Goal: Information Seeking & Learning: Learn about a topic

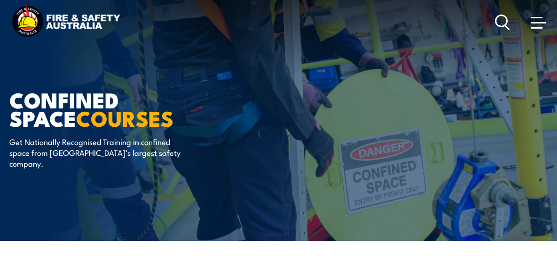
drag, startPoint x: 0, startPoint y: 0, endPoint x: 226, endPoint y: 50, distance: 232.0
click at [226, 50] on div "Confined Space COURSES Get Nationally Recognised Training in confined space fro…" at bounding box center [125, 120] width 232 height 241
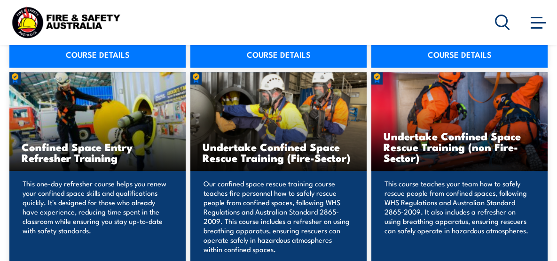
scroll to position [611, 0]
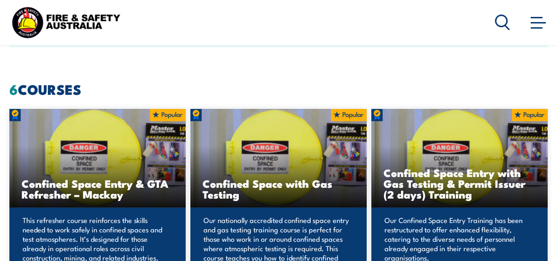
click at [535, 26] on span at bounding box center [538, 22] width 15 height 10
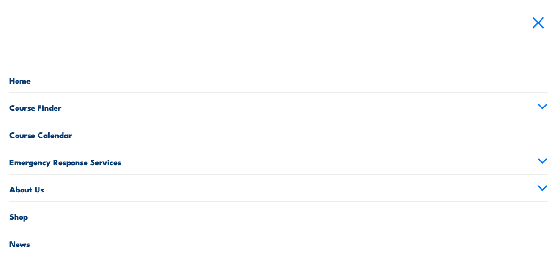
click at [537, 106] on icon at bounding box center [542, 106] width 10 height 7
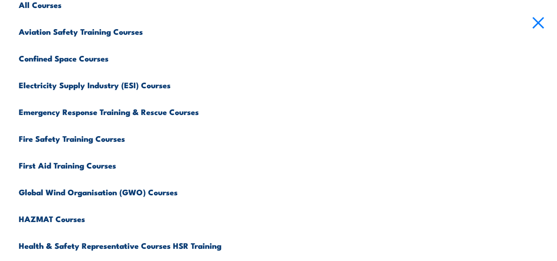
scroll to position [129, 0]
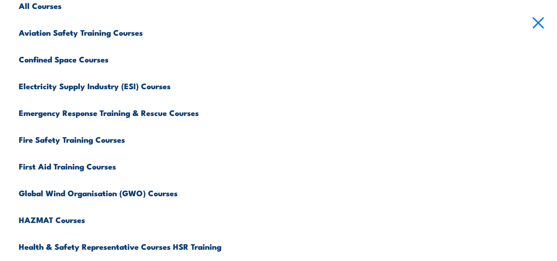
click at [47, 83] on link "Electricity Supply Industry (ESI) Courses" at bounding box center [283, 84] width 529 height 27
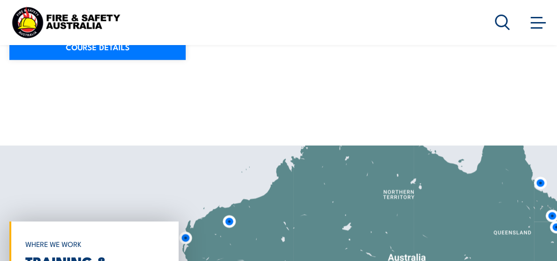
scroll to position [1951, 0]
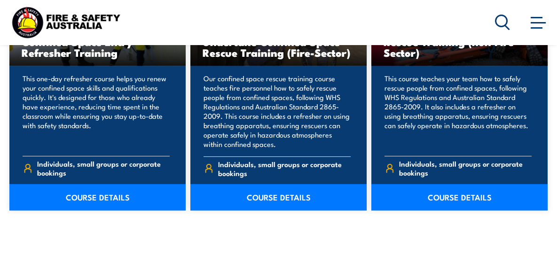
scroll to position [611, 0]
